Goal: Information Seeking & Learning: Learn about a topic

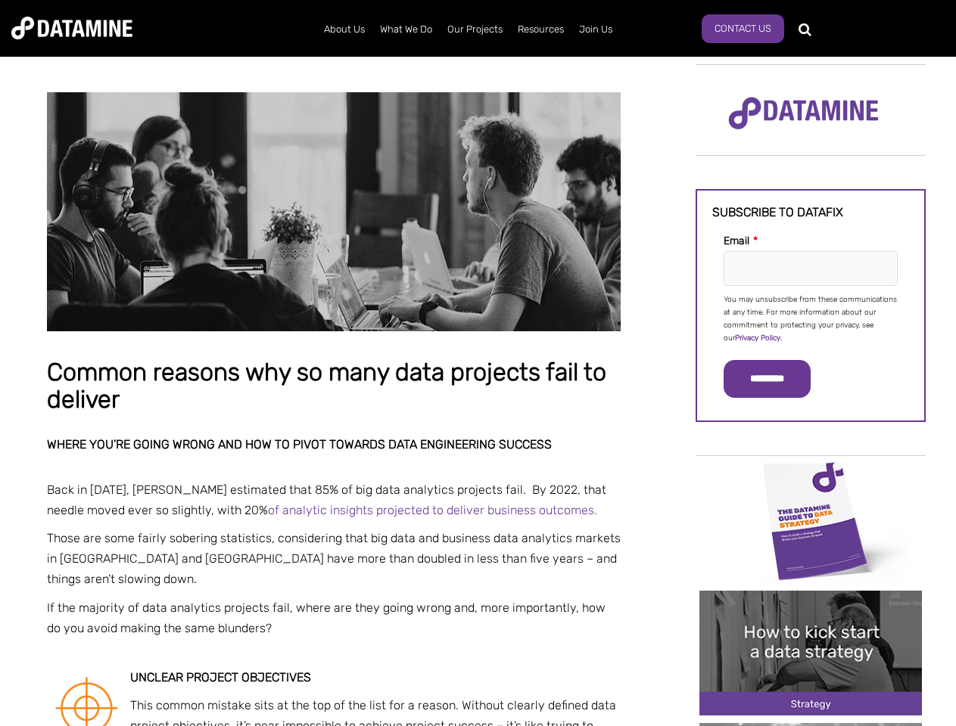
click at [810, 318] on p "You may unsubscribe from these communications at any time. For more information…" at bounding box center [810, 319] width 174 height 51
click at [776, 379] on input "*********" at bounding box center [766, 379] width 87 height 38
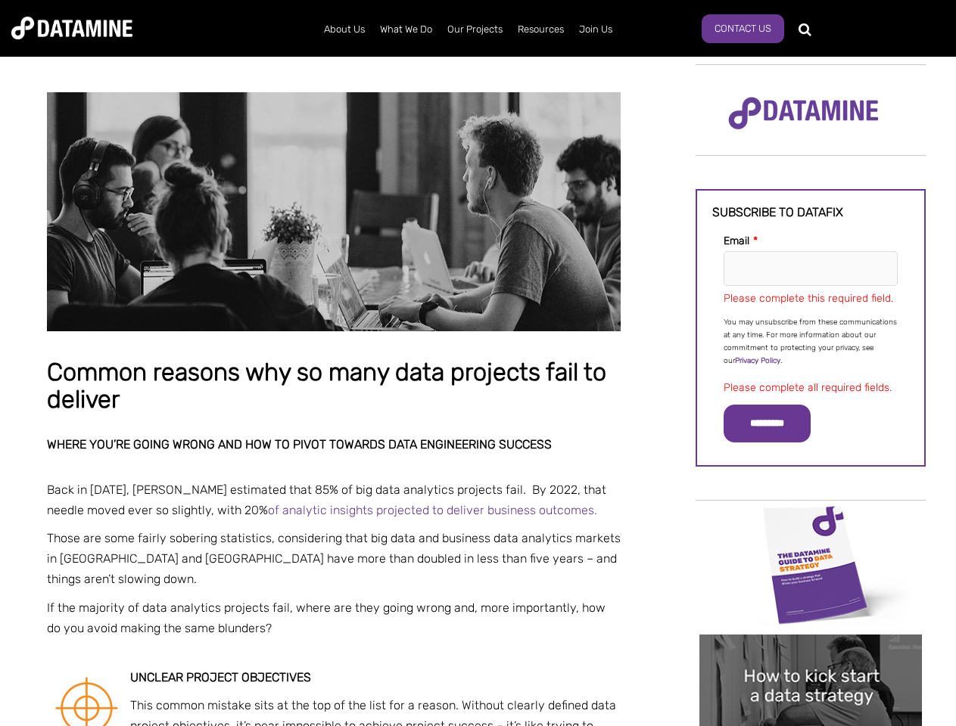
click at [810, 520] on img "Image grid with {{ image_count }} images." at bounding box center [810, 564] width 222 height 125
click at [810, 520] on div "✕" at bounding box center [478, 363] width 956 height 726
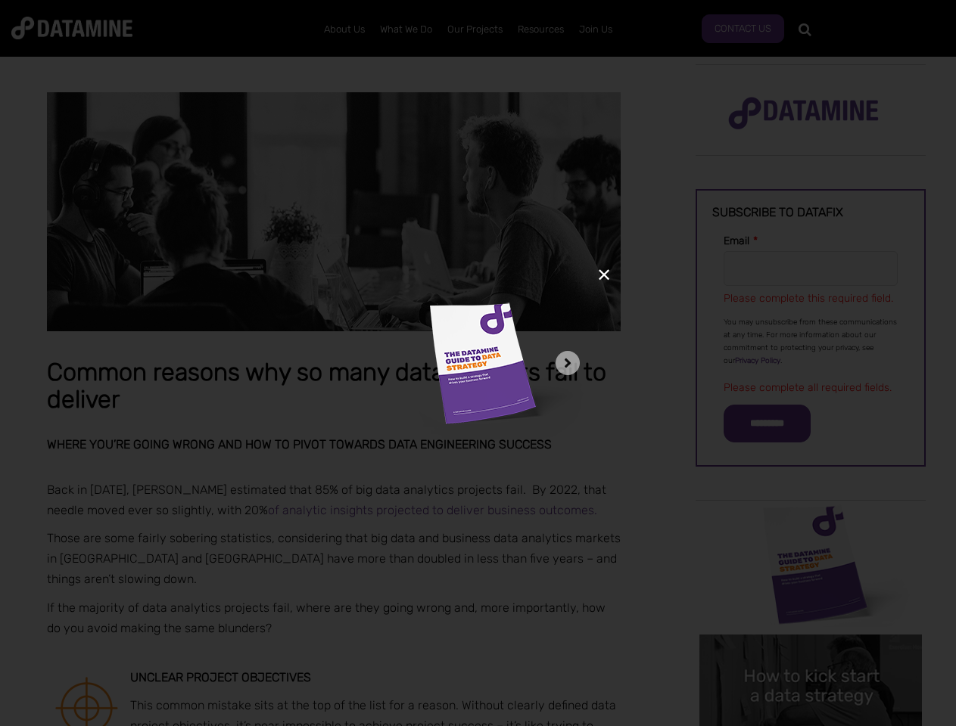
click at [810, 653] on div "✕" at bounding box center [478, 363] width 956 height 726
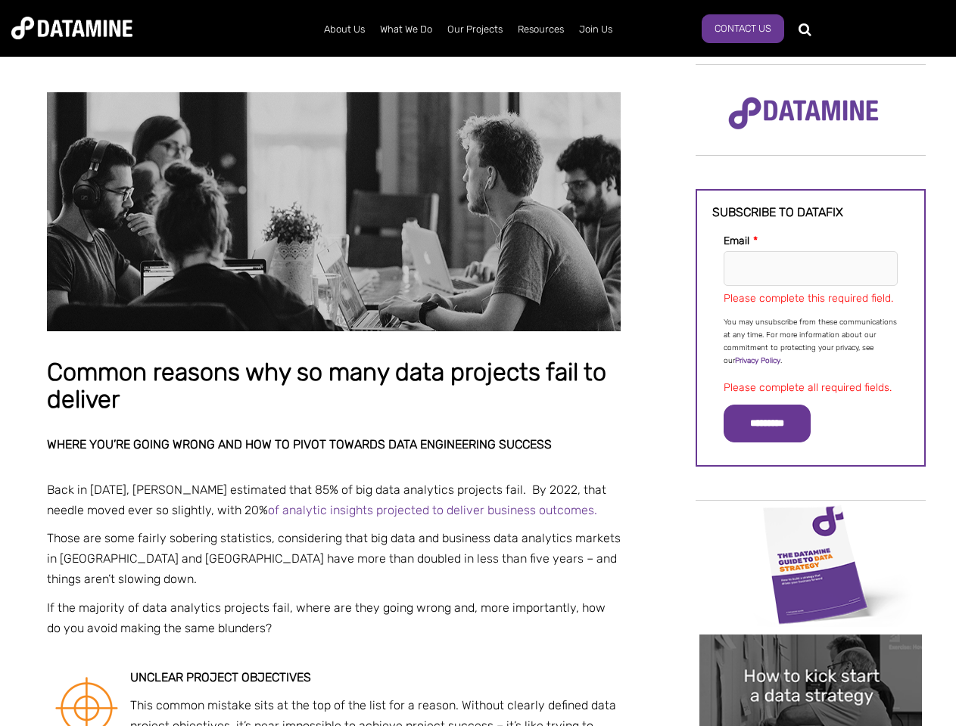
click at [810, 653] on img "Image grid with {{ image_count }} images." at bounding box center [810, 697] width 222 height 125
click at [810, 725] on div "✕" at bounding box center [478, 363] width 956 height 726
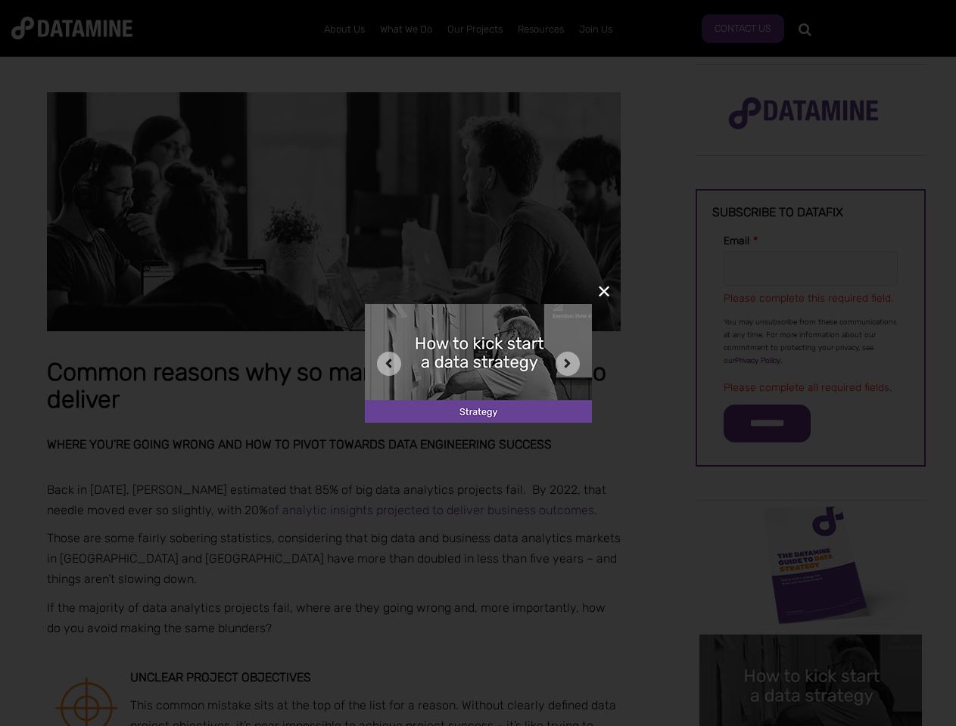
click at [810, 725] on div "✕" at bounding box center [478, 363] width 956 height 726
